Goal: Information Seeking & Learning: Learn about a topic

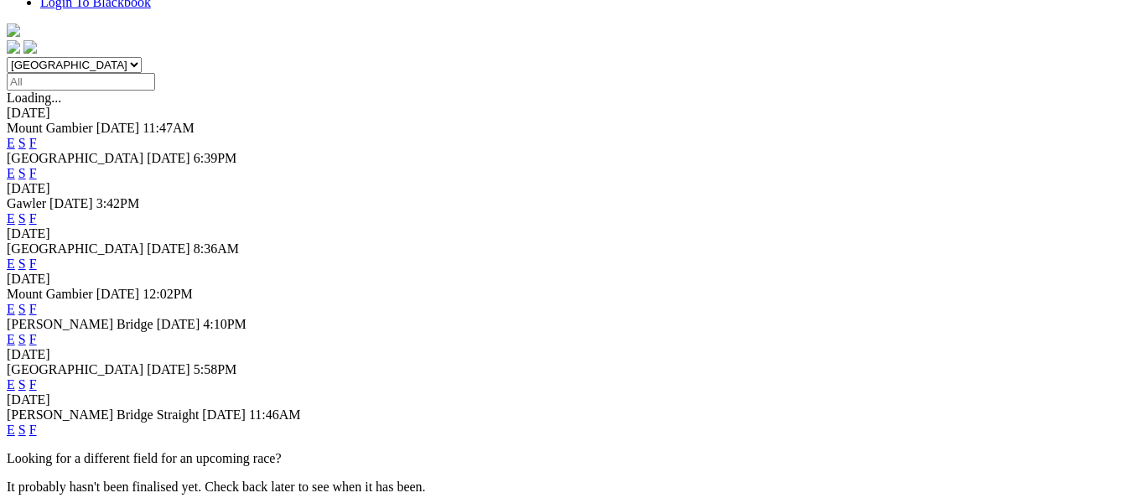
scroll to position [503, 0]
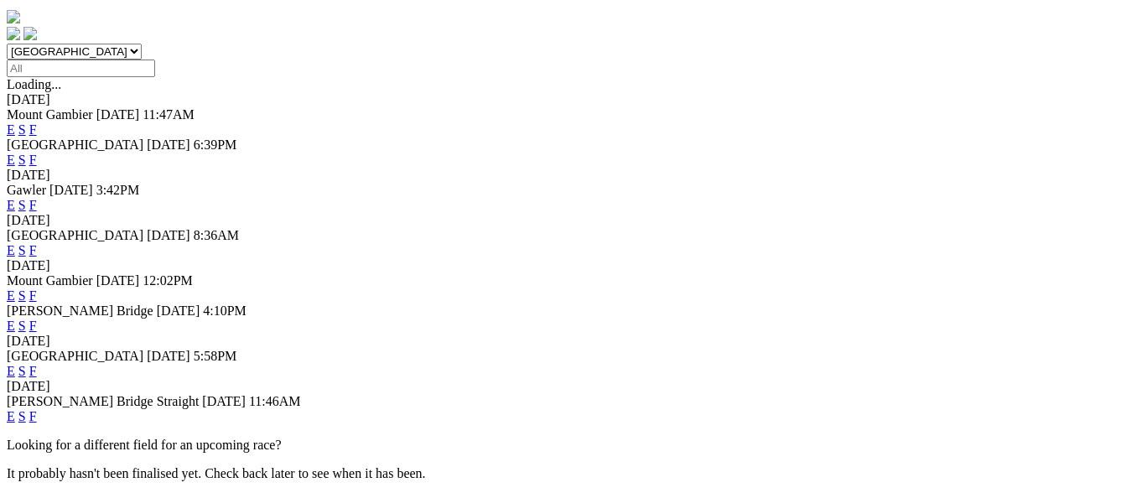
click at [37, 364] on link "F" at bounding box center [33, 371] width 8 height 14
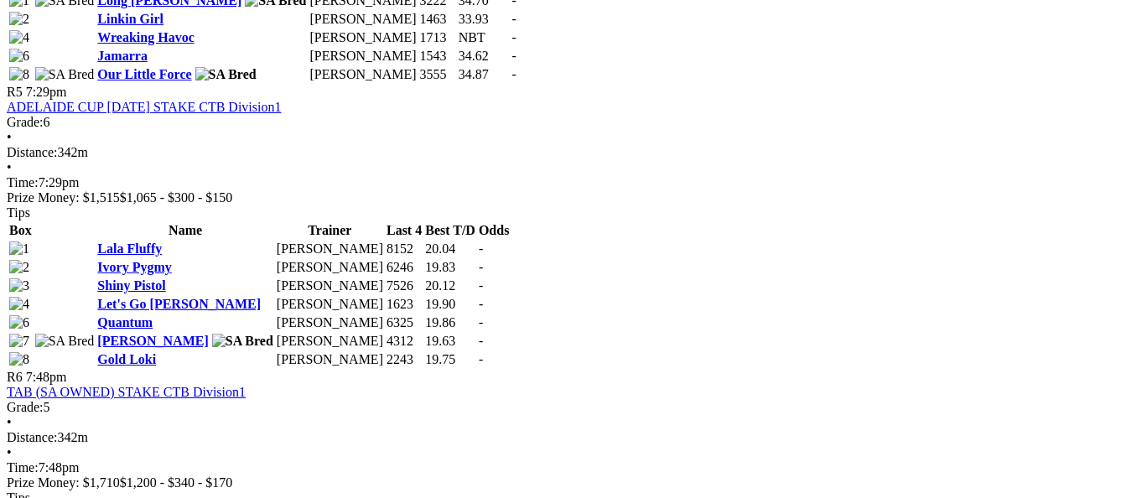
scroll to position [1844, 0]
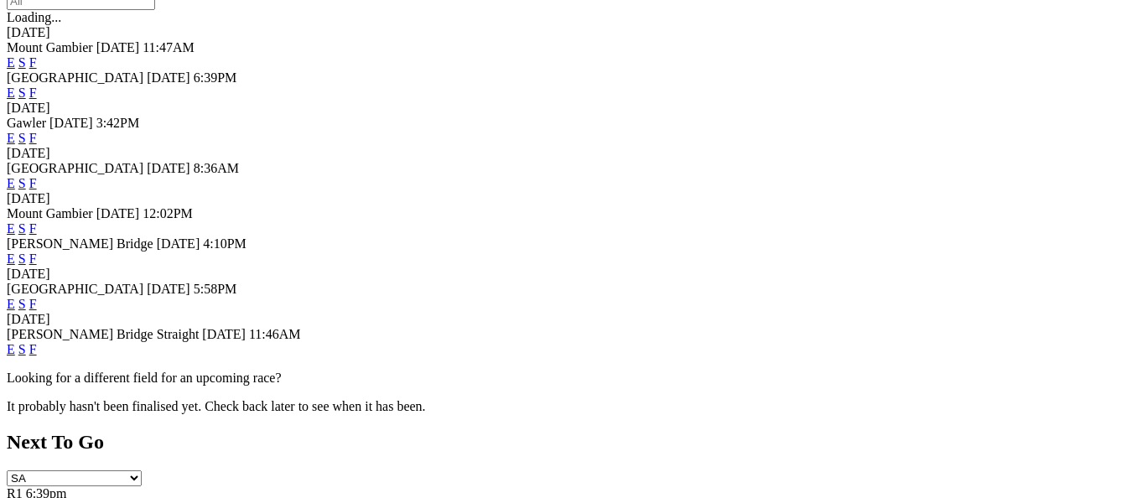
scroll to position [587, 0]
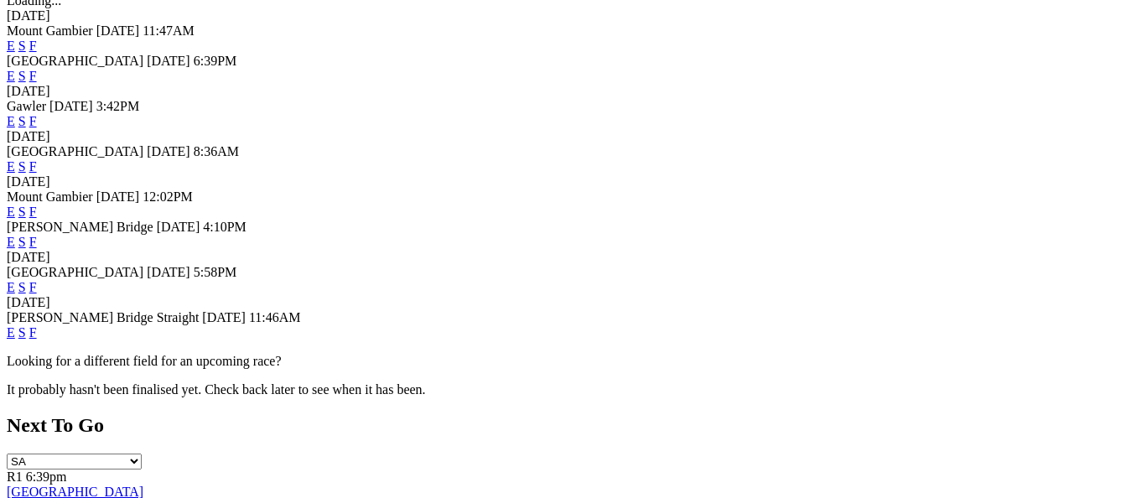
click at [15, 280] on link "E" at bounding box center [11, 287] width 8 height 14
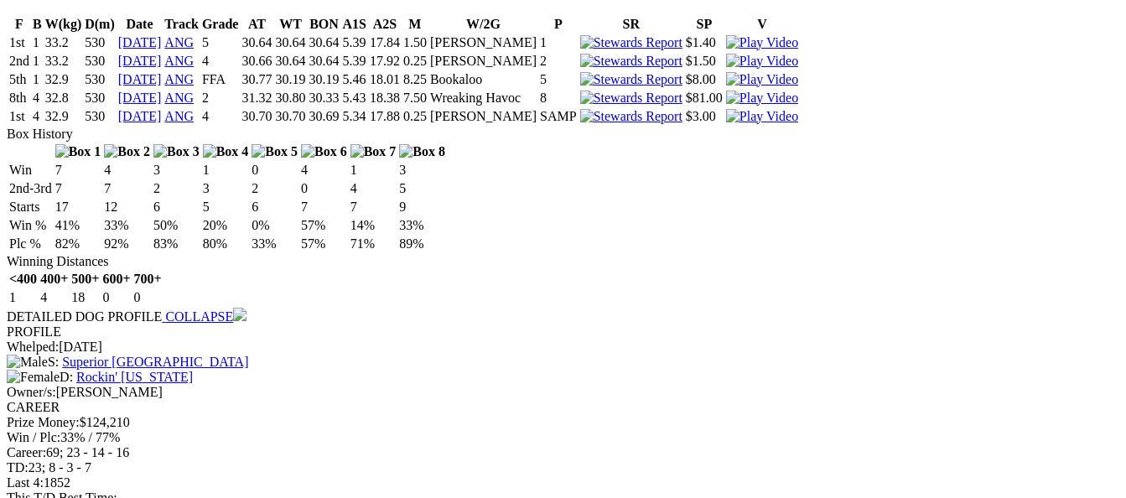
scroll to position [2263, 0]
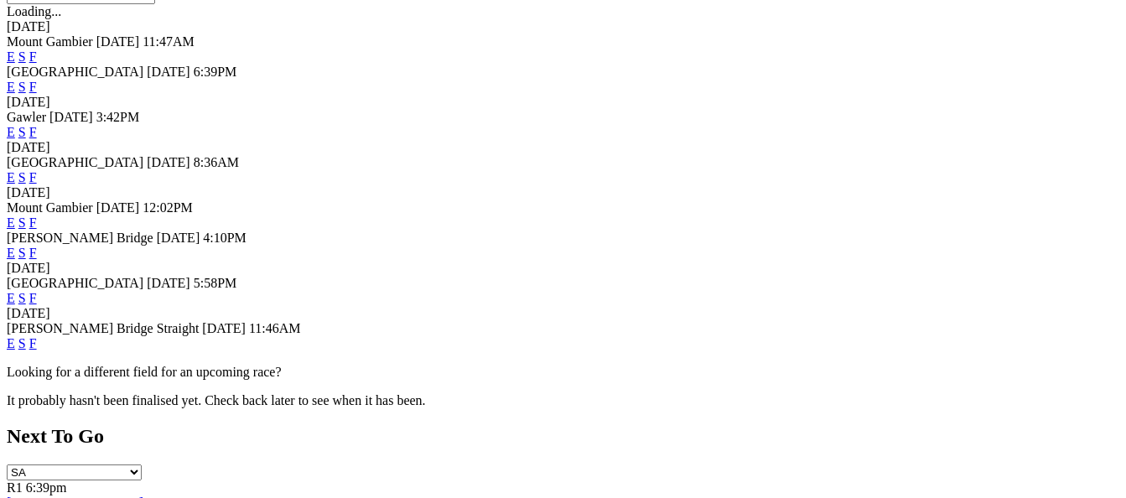
scroll to position [587, 0]
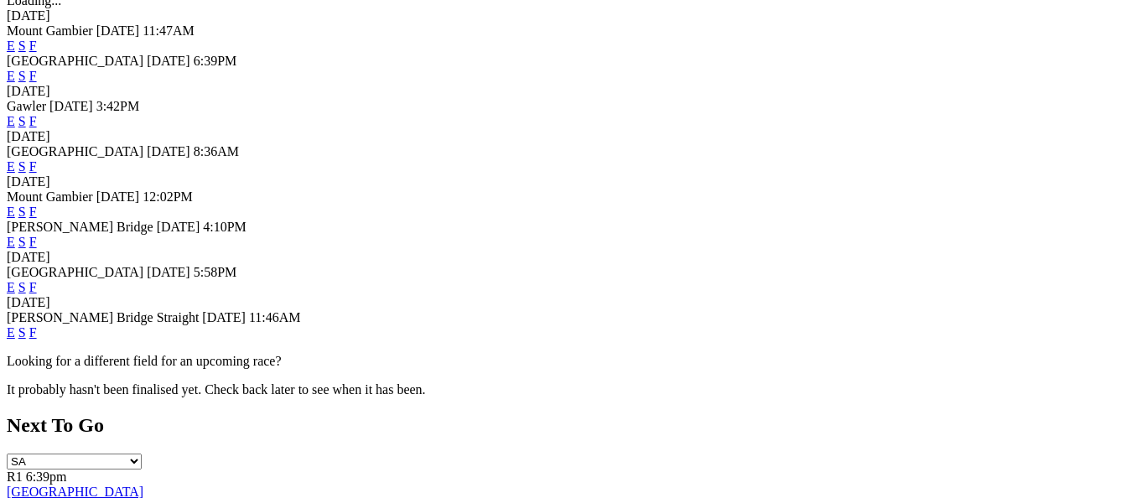
click at [37, 338] on link "F" at bounding box center [33, 332] width 8 height 14
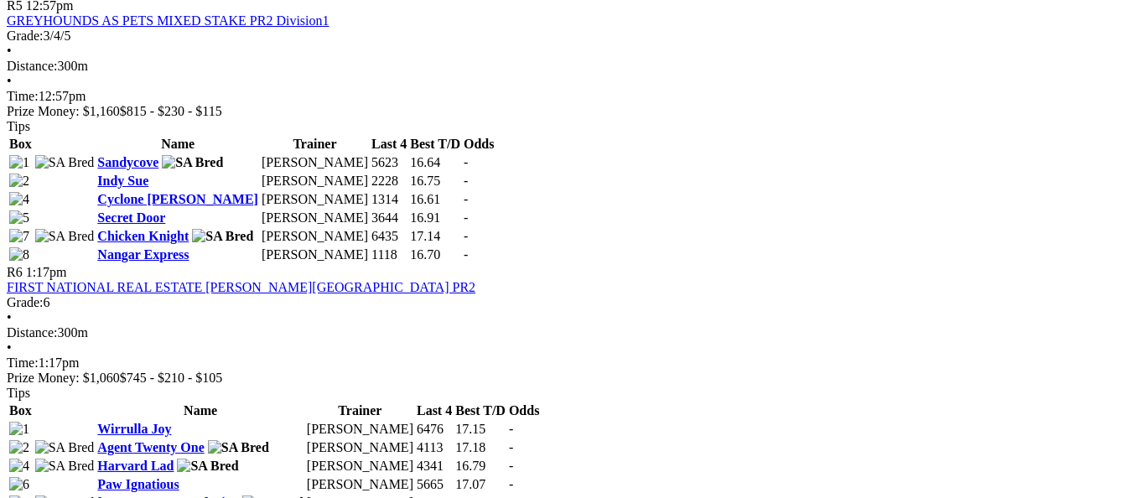
scroll to position [1928, 0]
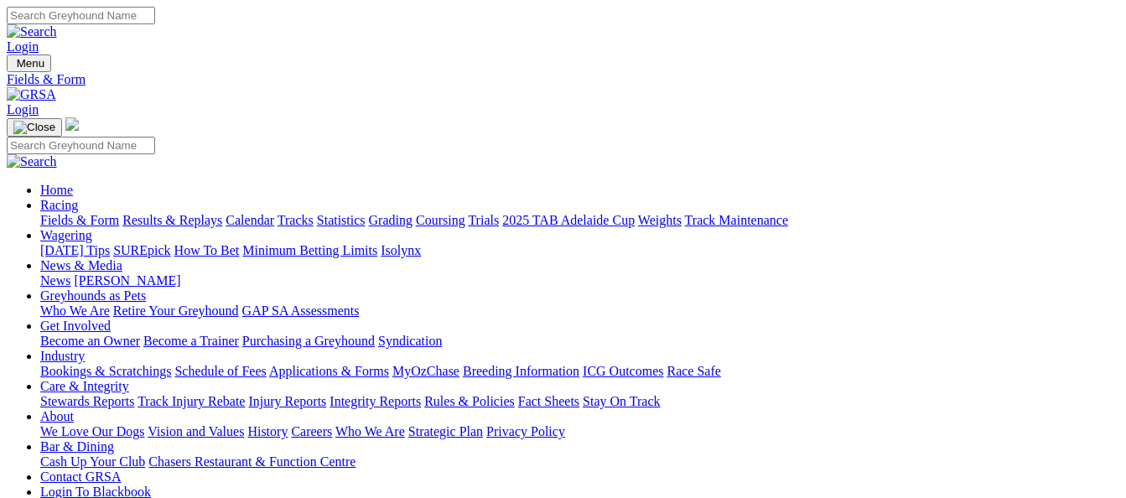
click at [181, 213] on link "Results & Replays" at bounding box center [172, 220] width 100 height 14
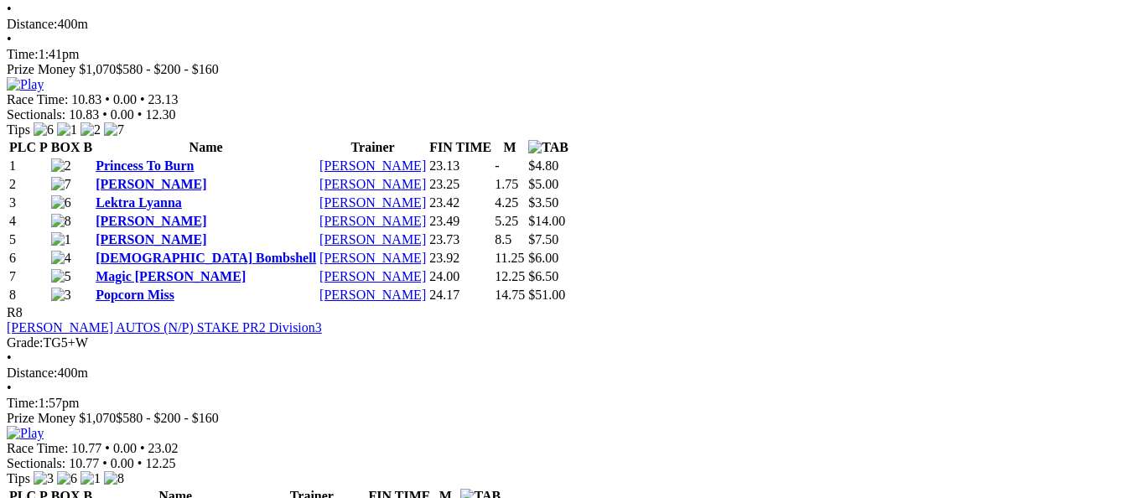
scroll to position [2934, 0]
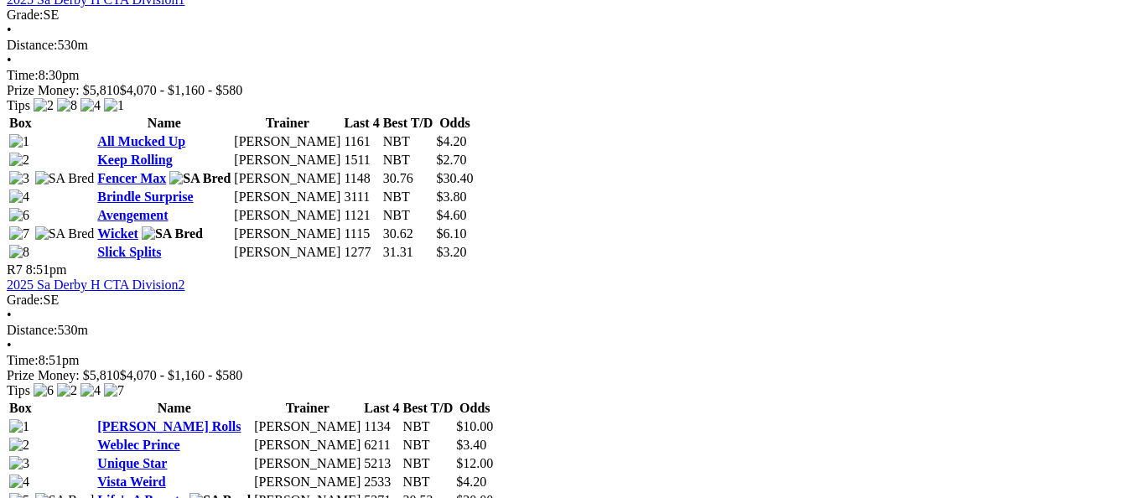
scroll to position [2347, 0]
